Goal: Task Accomplishment & Management: Manage account settings

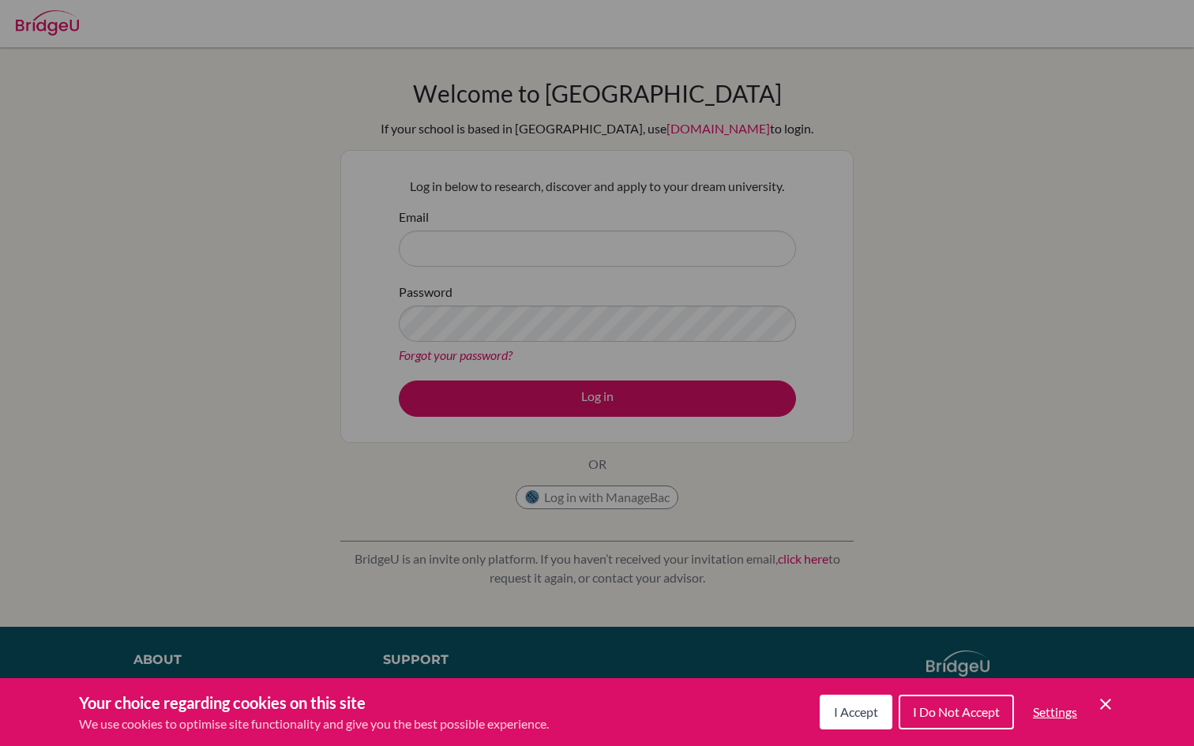
click at [843, 720] on button "I Accept" at bounding box center [856, 712] width 73 height 35
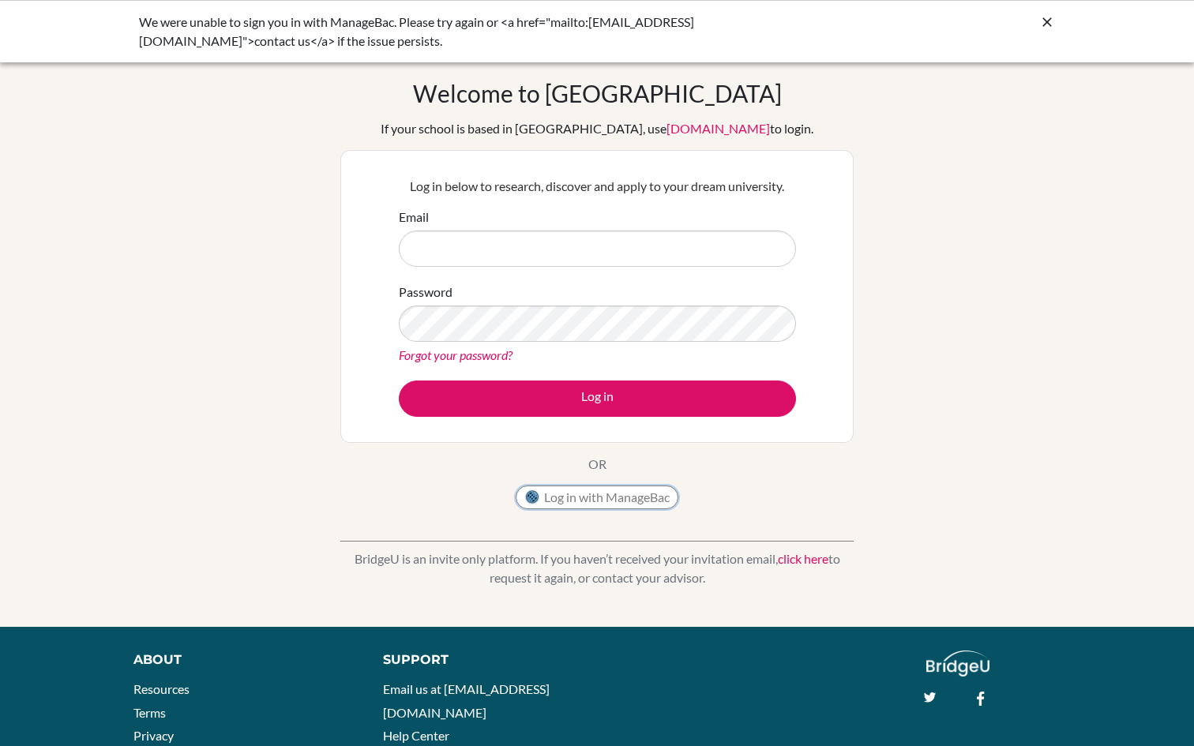
click at [658, 493] on button "Log in with ManageBac" at bounding box center [597, 498] width 163 height 24
click at [531, 258] on input "Email" at bounding box center [597, 249] width 397 height 36
type input "[EMAIL_ADDRESS][DOMAIN_NAME]"
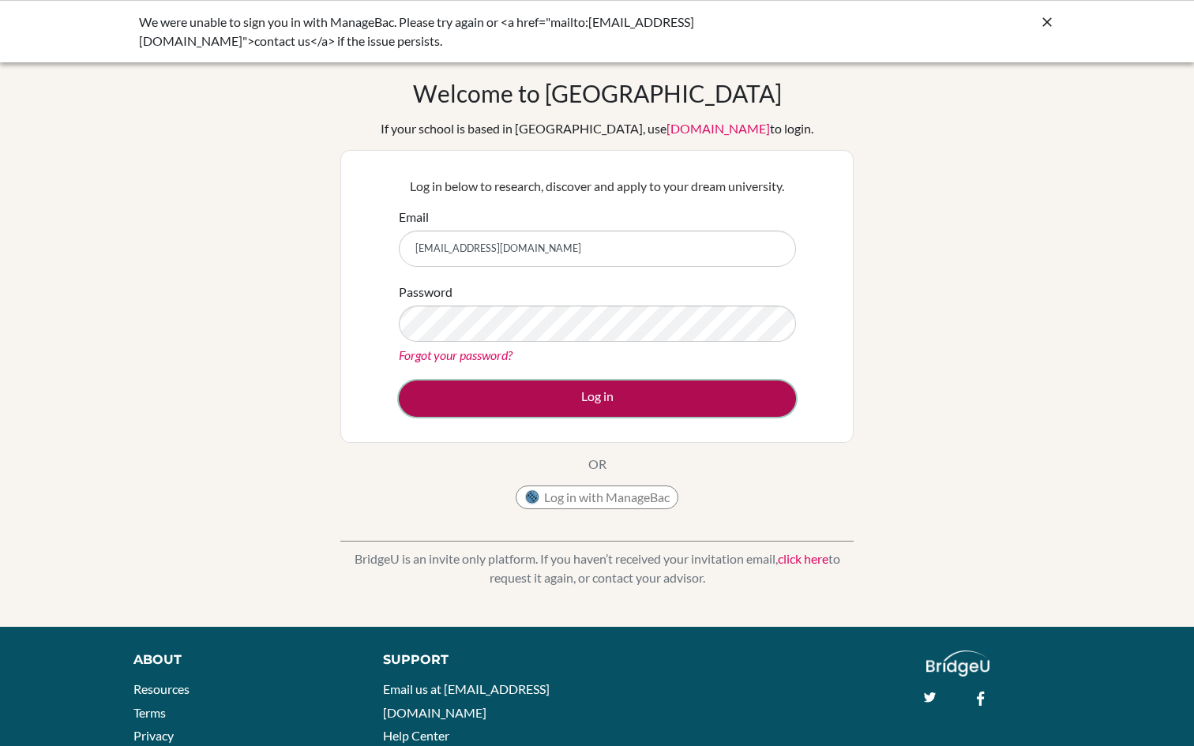
click at [534, 404] on button "Log in" at bounding box center [597, 399] width 397 height 36
